Goal: Transaction & Acquisition: Purchase product/service

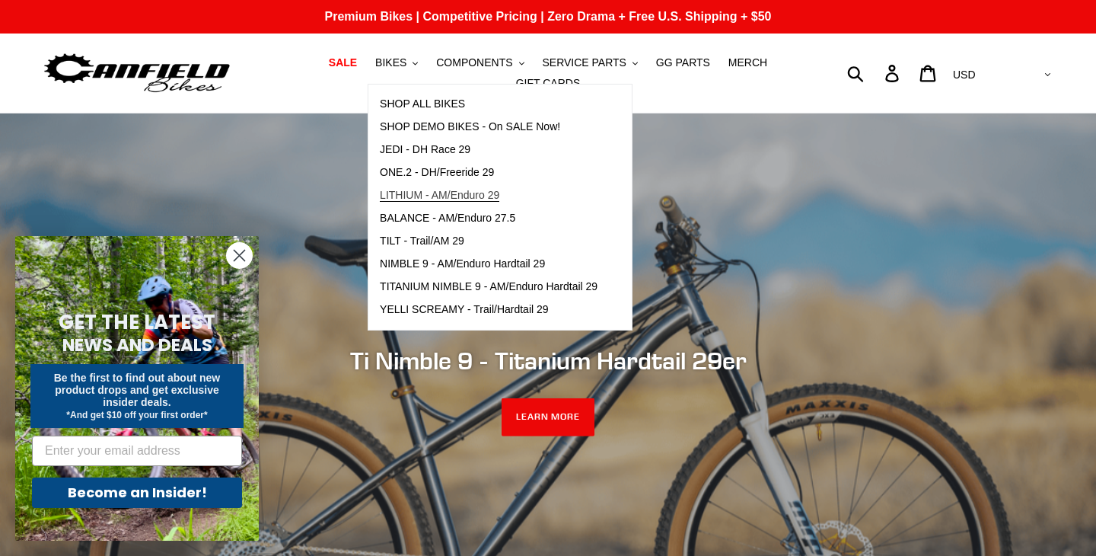
click at [467, 192] on span "LITHIUM - AM/Enduro 29" at bounding box center [440, 195] width 120 height 13
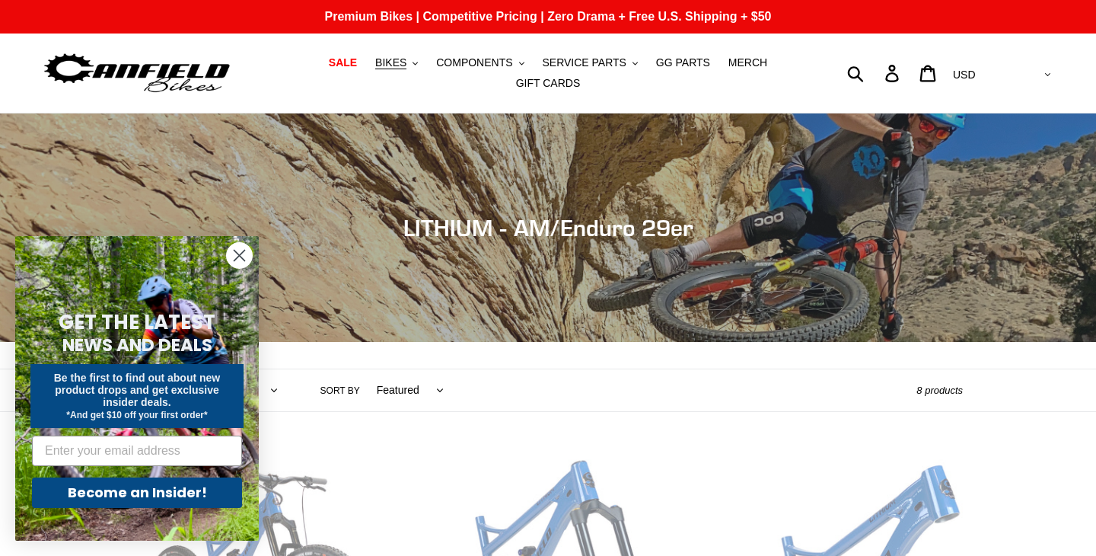
click at [239, 254] on circle "Close dialog" at bounding box center [239, 255] width 25 height 25
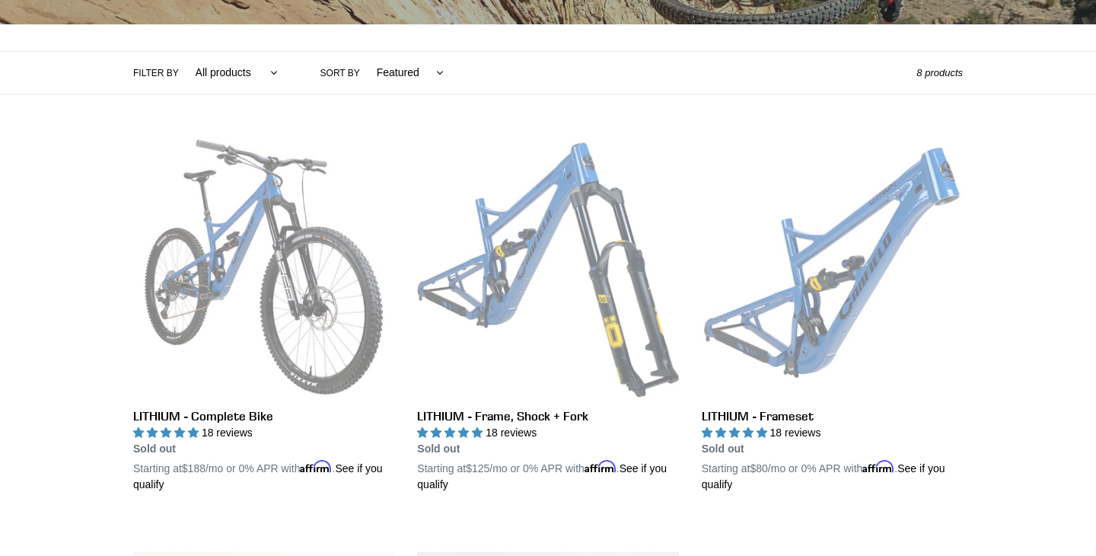
scroll to position [327, 0]
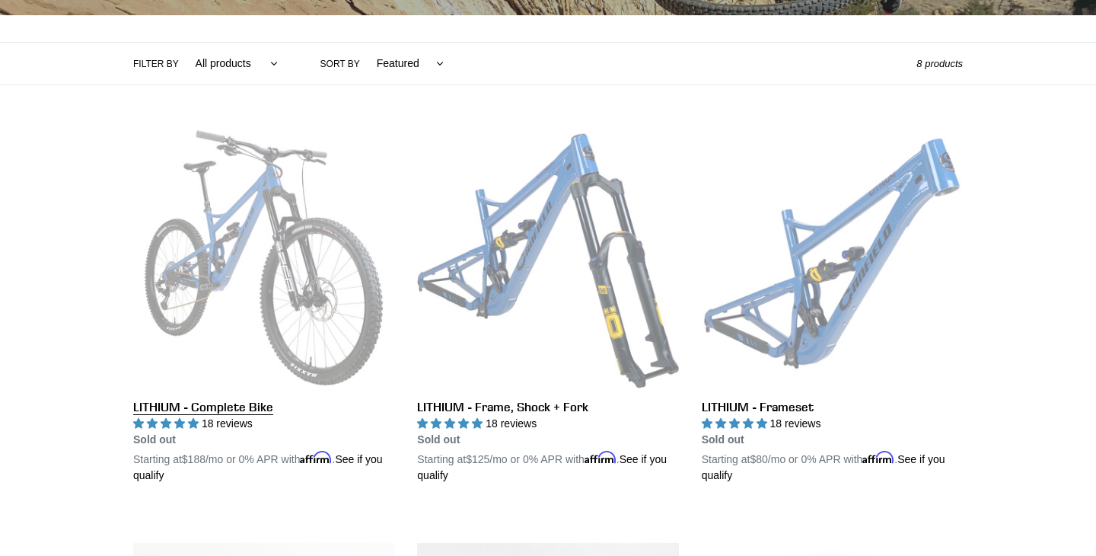
click at [305, 308] on link "LITHIUM - Complete Bike" at bounding box center [263, 305] width 261 height 356
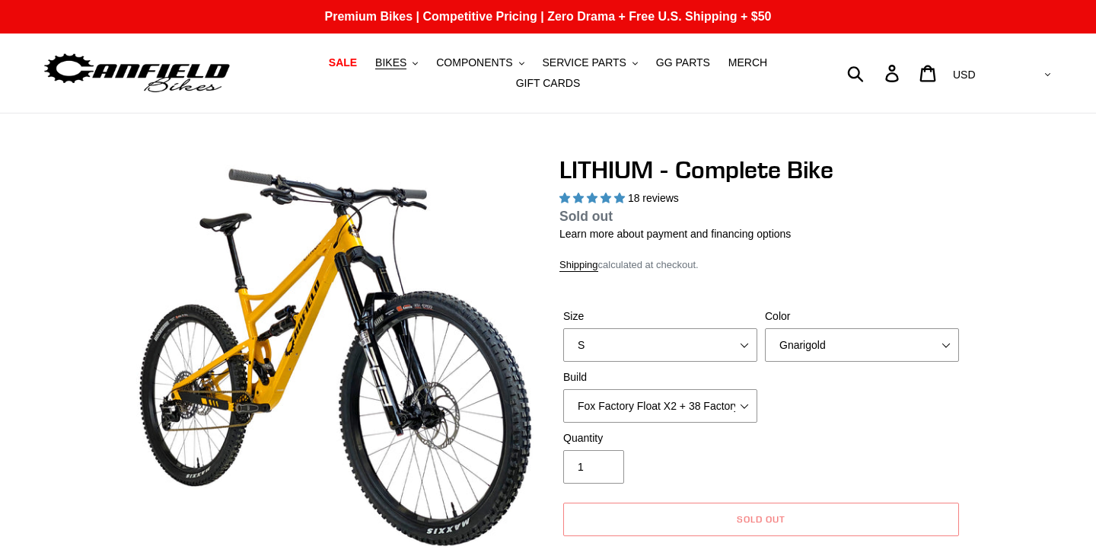
select select "highest-rating"
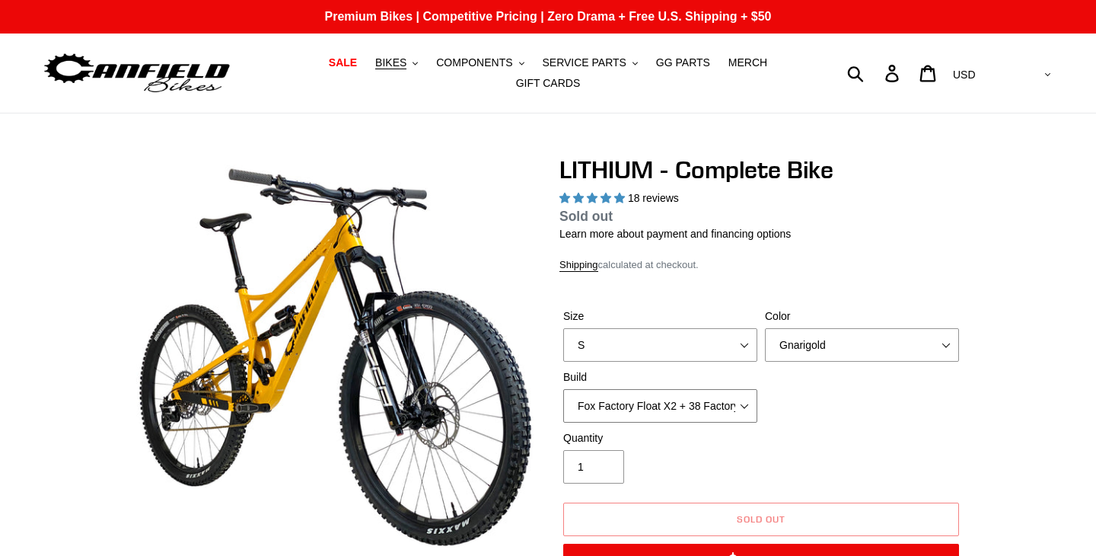
click at [753, 410] on select "Fox Factory Float X2 + 38 Factory Grip 2 170 + SRAM GX Fox Factory Float X2 + 3…" at bounding box center [660, 406] width 194 height 34
select select "RockShox Vivid ULT Coil + Zeb ULT Chg 3 + Shimano XT"
click at [563, 407] on select "Fox Factory Float X2 + 38 Factory Grip 2 170 + SRAM GX Fox Factory Float X2 + 3…" at bounding box center [660, 406] width 194 height 34
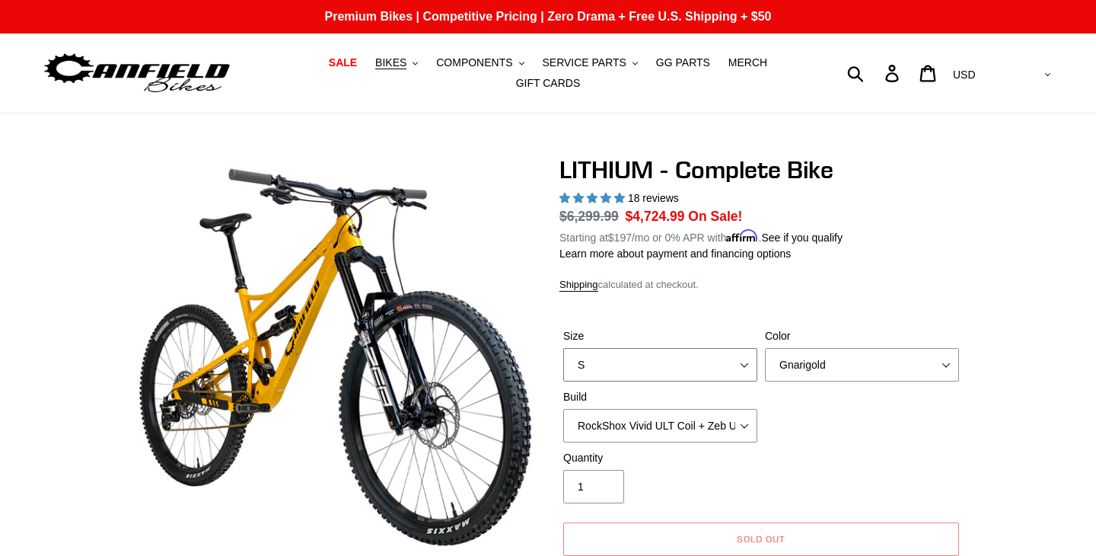
click at [749, 368] on select "S M L XL" at bounding box center [660, 365] width 194 height 34
select select "L"
click at [563, 348] on select "S M L XL" at bounding box center [660, 365] width 194 height 34
click at [806, 377] on select "Gnarigold Blue Velvet Stealth Black" at bounding box center [862, 365] width 194 height 34
click at [765, 348] on select "Gnarigold Blue Velvet Stealth Black" at bounding box center [862, 365] width 194 height 34
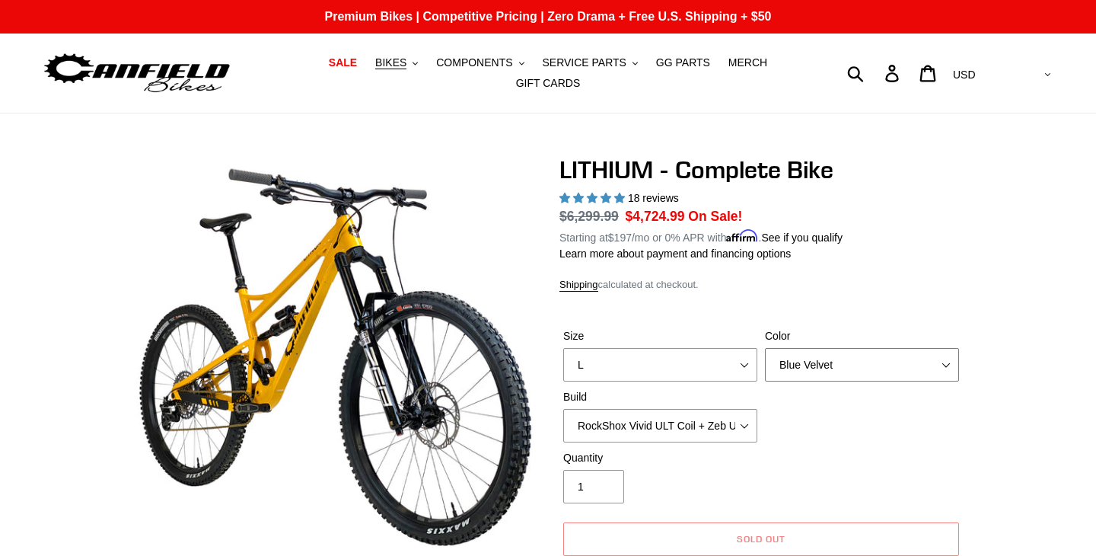
click at [816, 365] on select "Gnarigold Blue Velvet Stealth Black" at bounding box center [862, 365] width 194 height 34
select select "Stealth Black"
click at [765, 348] on select "Gnarigold Blue Velvet Stealth Black" at bounding box center [862, 365] width 194 height 34
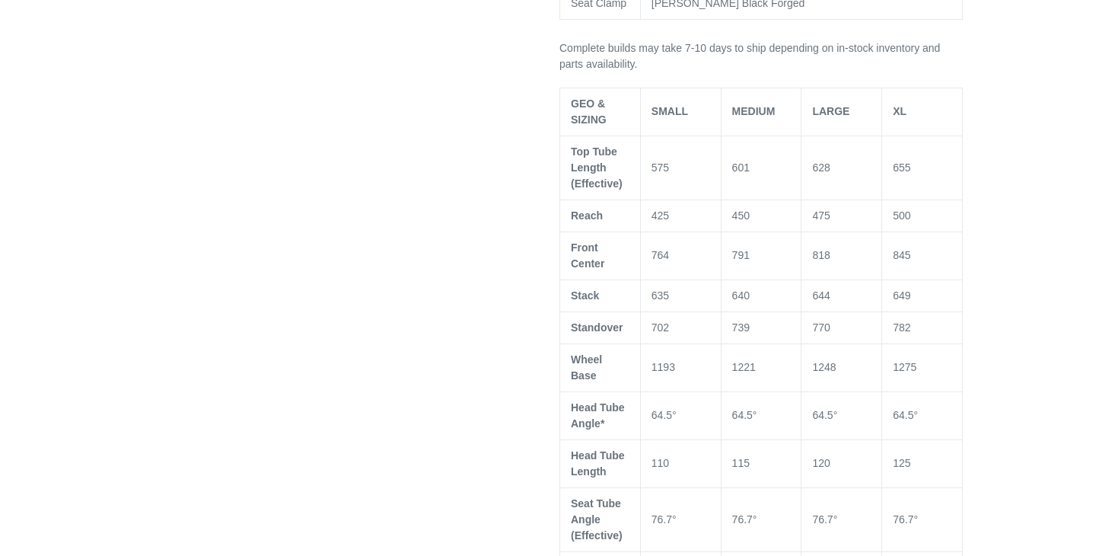
scroll to position [1253, 0]
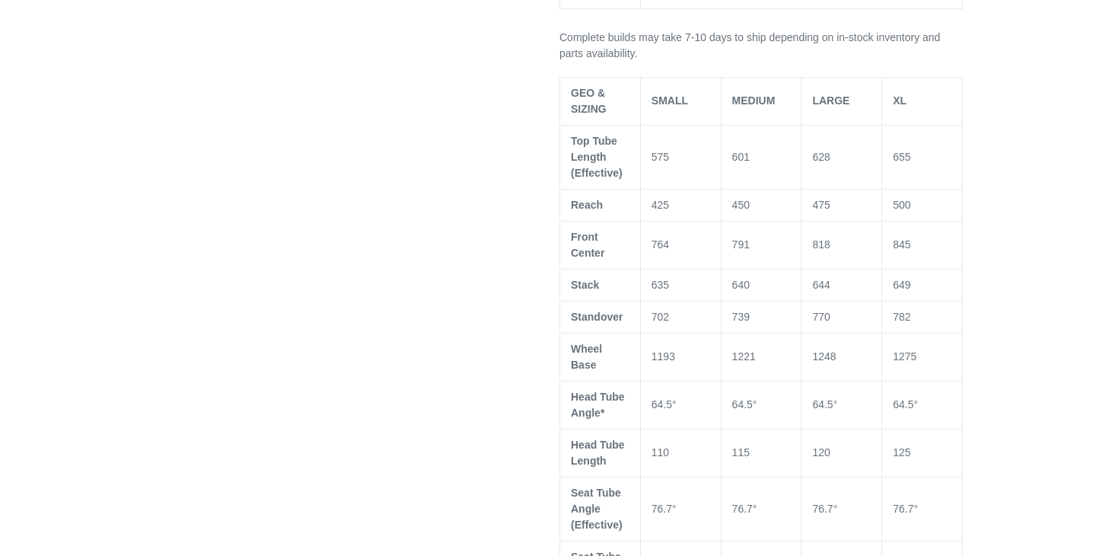
click at [821, 202] on td "475" at bounding box center [842, 205] width 81 height 32
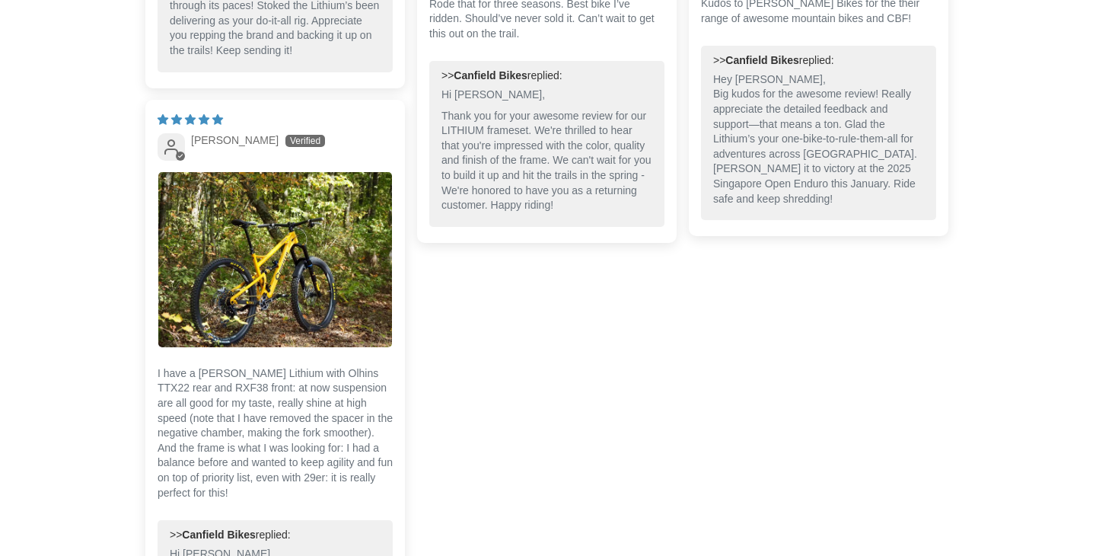
scroll to position [5138, 0]
